Goal: Transaction & Acquisition: Obtain resource

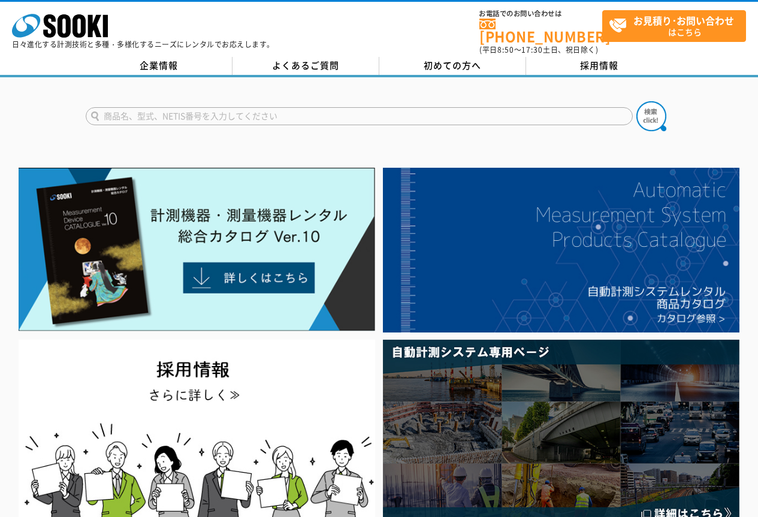
click at [189, 110] on input "text" at bounding box center [359, 116] width 547 height 18
type input "NSR"
click at [636, 101] on button at bounding box center [651, 116] width 30 height 30
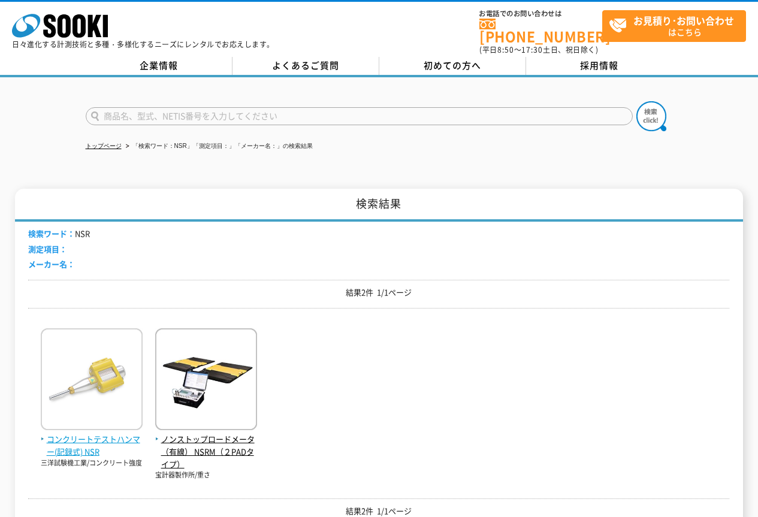
click at [90, 435] on span "コンクリートテストハンマー(記録式) NSR" at bounding box center [92, 445] width 102 height 25
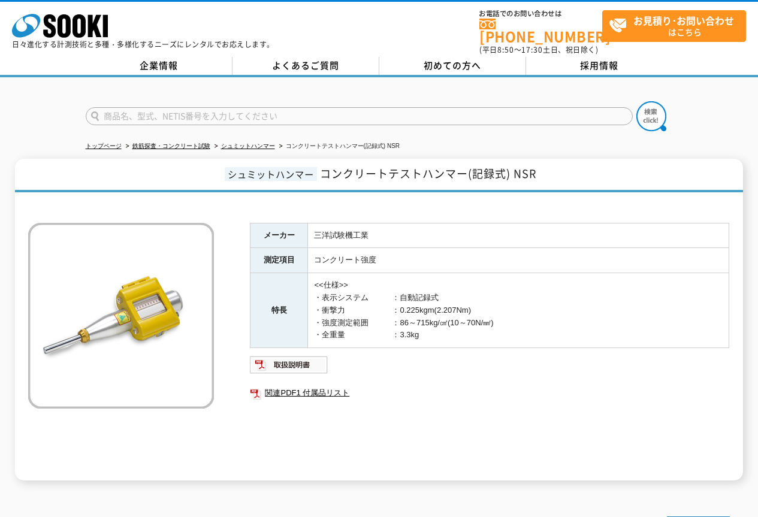
scroll to position [60, 0]
